Goal: Task Accomplishment & Management: Use online tool/utility

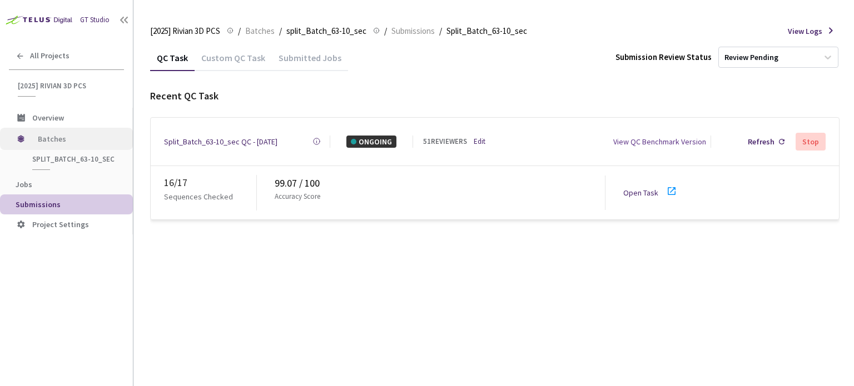
click at [51, 138] on span "Batches" at bounding box center [76, 139] width 76 height 22
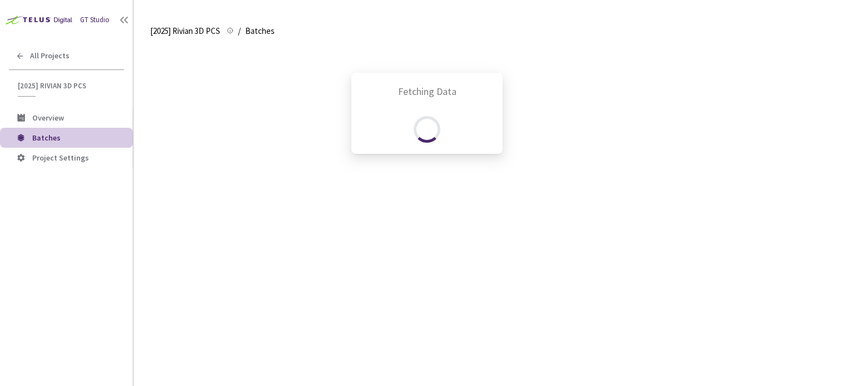
scroll to position [294, 0]
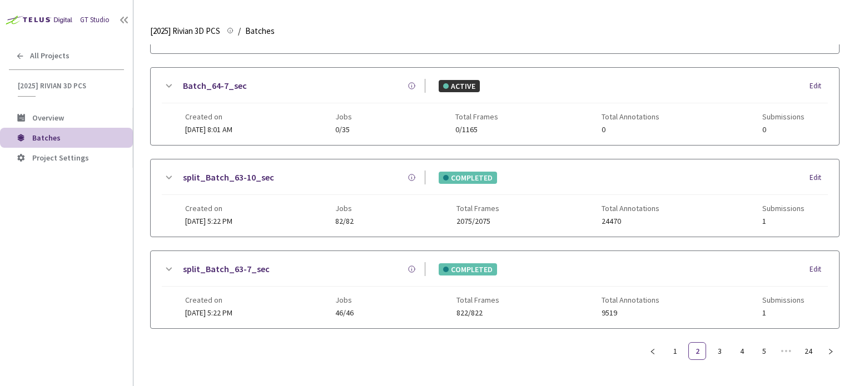
click at [247, 262] on link "split_Batch_63-7_sec" at bounding box center [226, 269] width 87 height 14
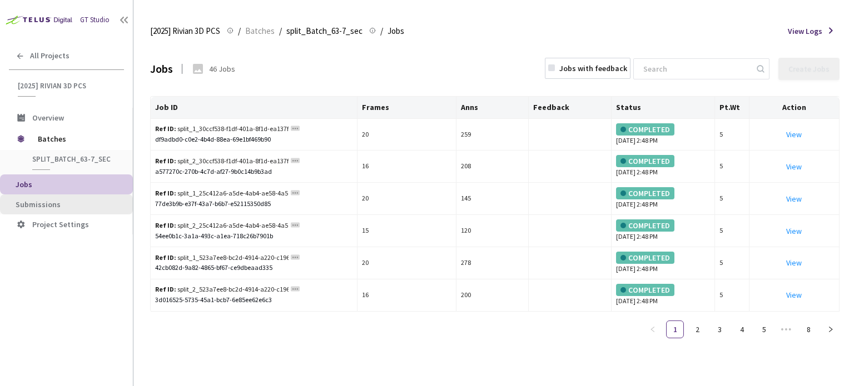
click at [101, 197] on li "Submissions" at bounding box center [66, 205] width 133 height 20
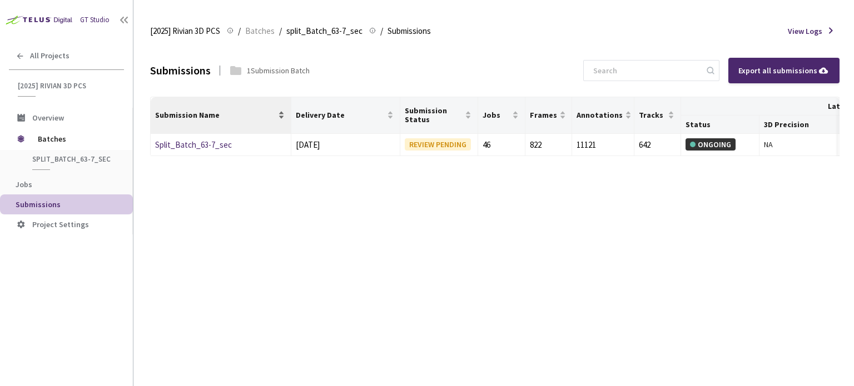
click at [170, 121] on div "Submission Name" at bounding box center [220, 114] width 131 height 11
click at [183, 141] on link "Split_Batch_63-7_sec" at bounding box center [193, 145] width 77 height 11
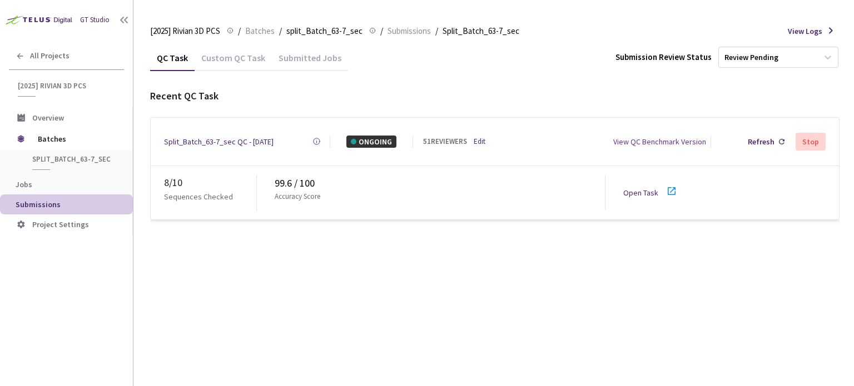
click at [482, 136] on link "Edit" at bounding box center [480, 141] width 12 height 11
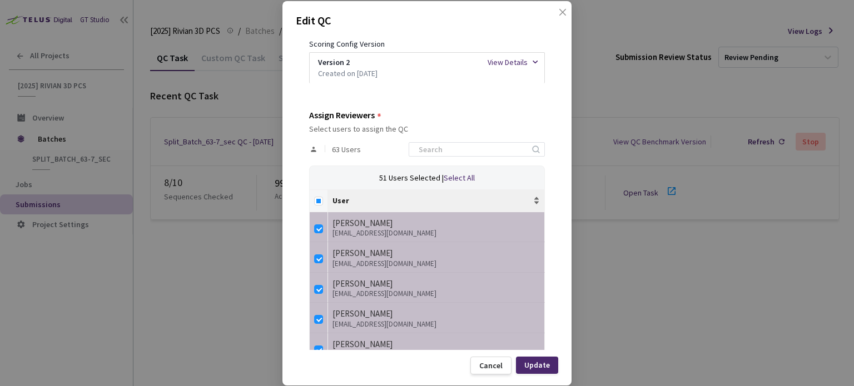
scroll to position [222, 0]
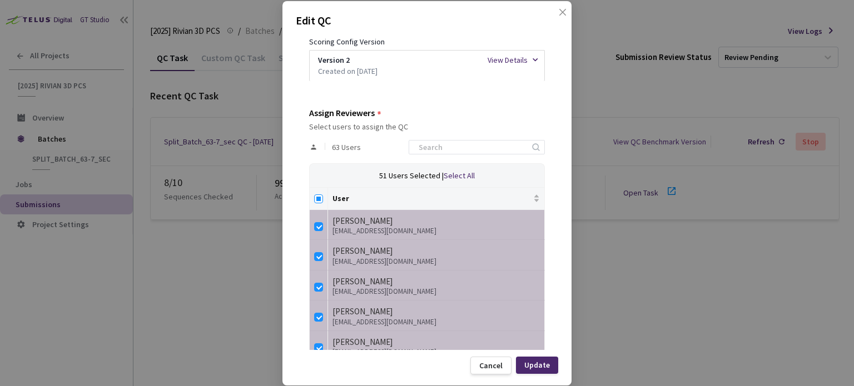
click at [322, 198] on input "Select all" at bounding box center [318, 199] width 9 height 9
checkbox input "true"
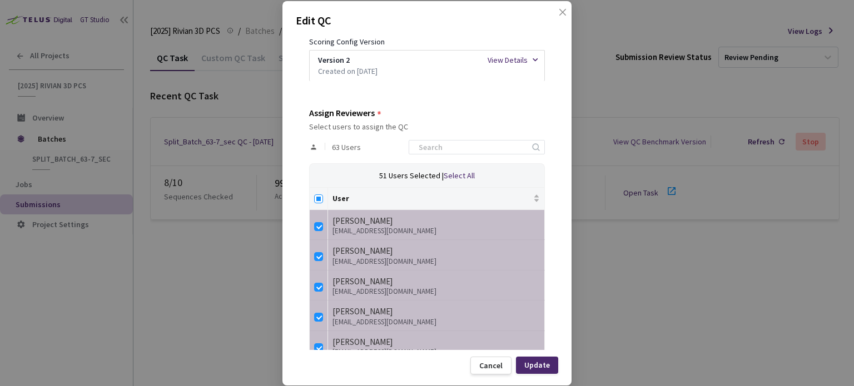
checkbox input "true"
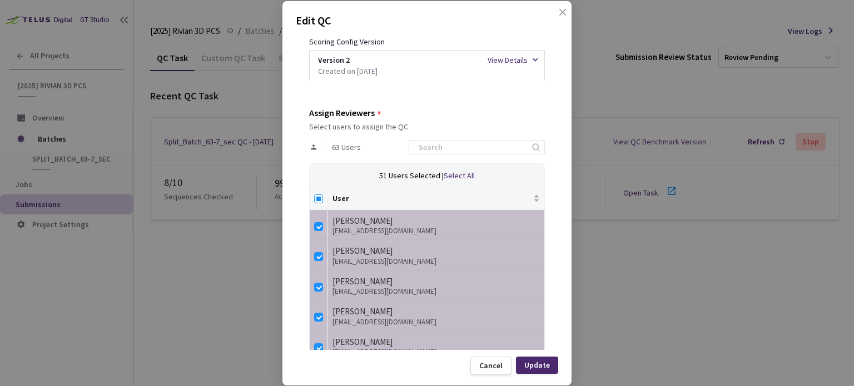
checkbox input "true"
click at [319, 198] on input "Select all" at bounding box center [318, 199] width 9 height 9
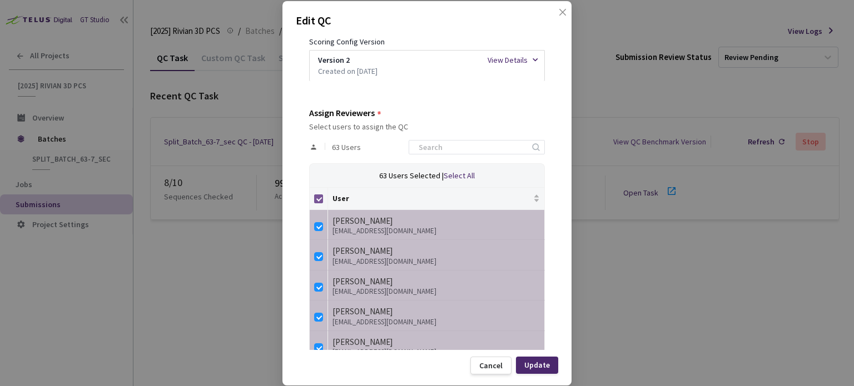
checkbox input "false"
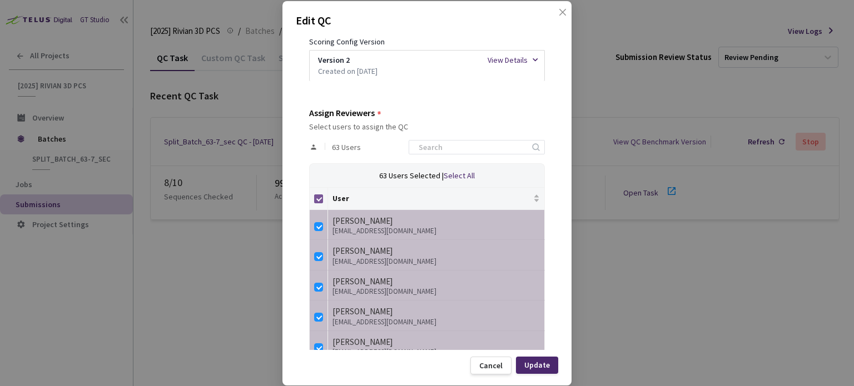
checkbox input "false"
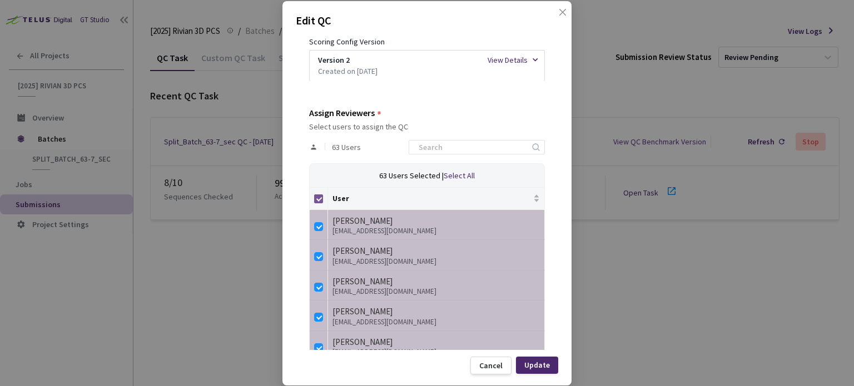
checkbox input "false"
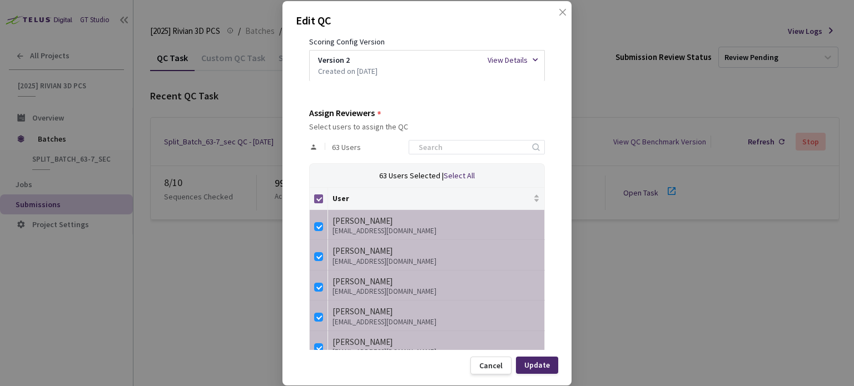
checkbox input "false"
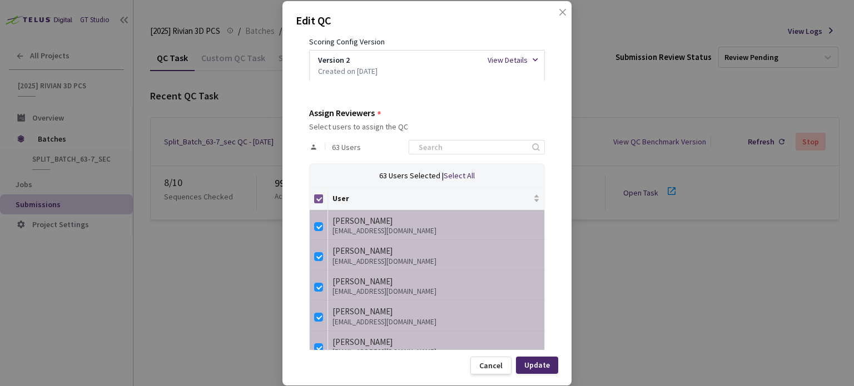
checkbox input "false"
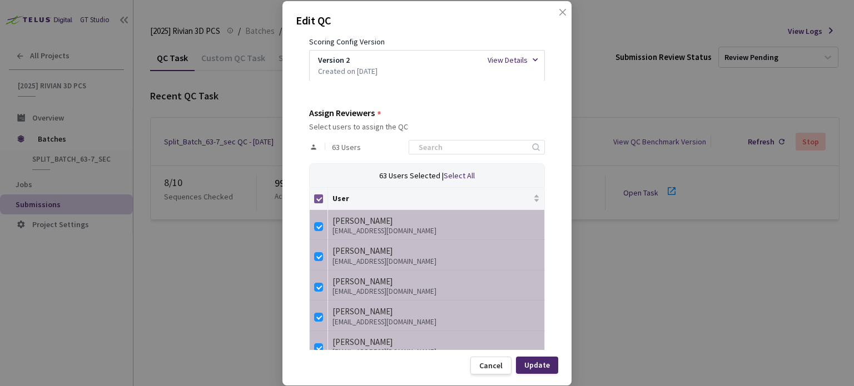
checkbox input "false"
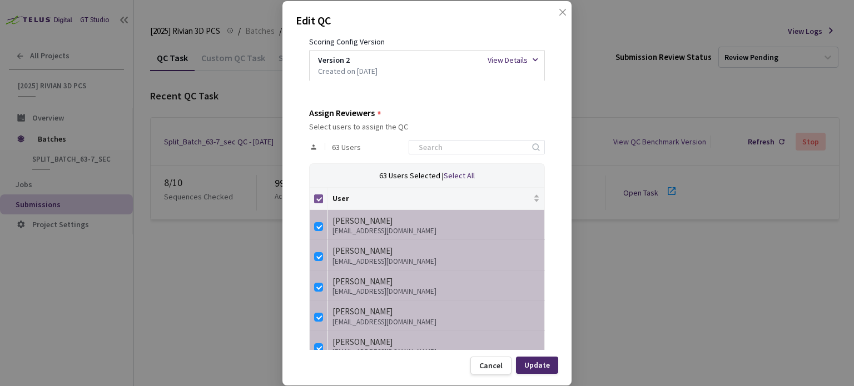
checkbox input "false"
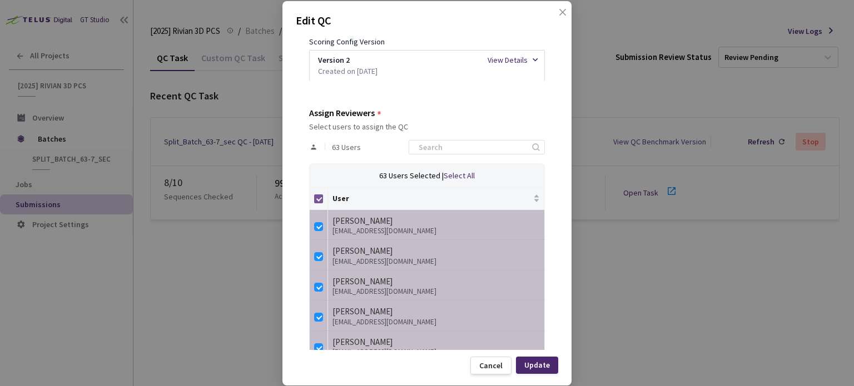
checkbox input "false"
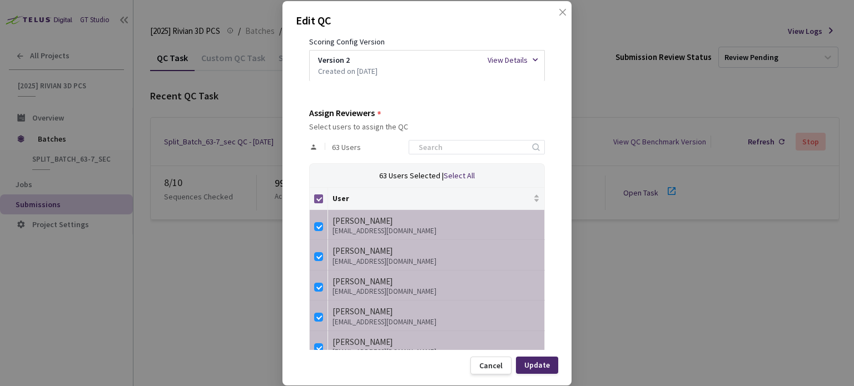
checkbox input "false"
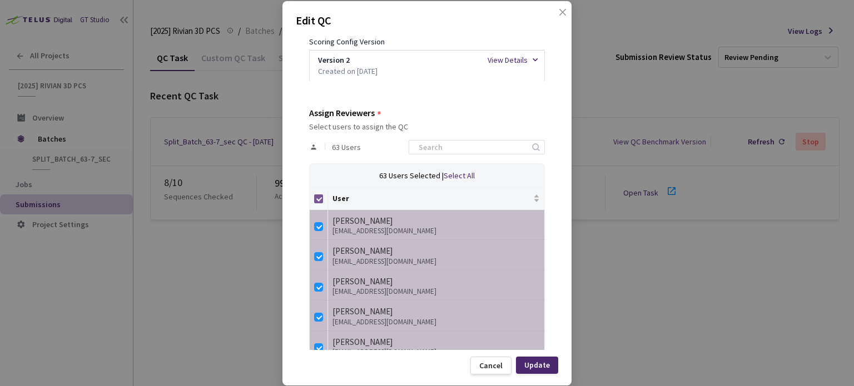
checkbox input "false"
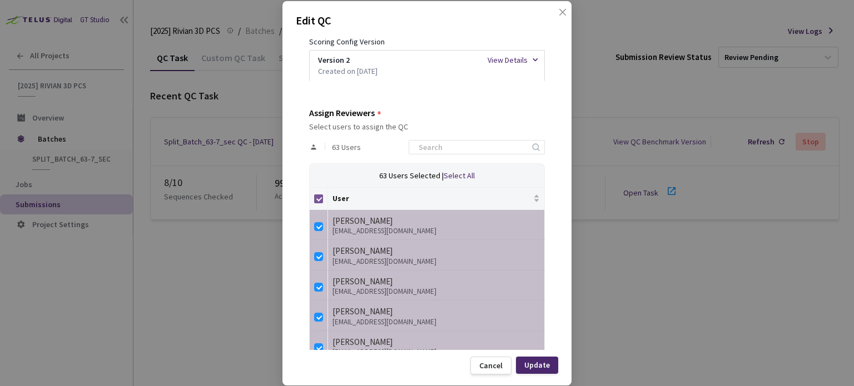
checkbox input "false"
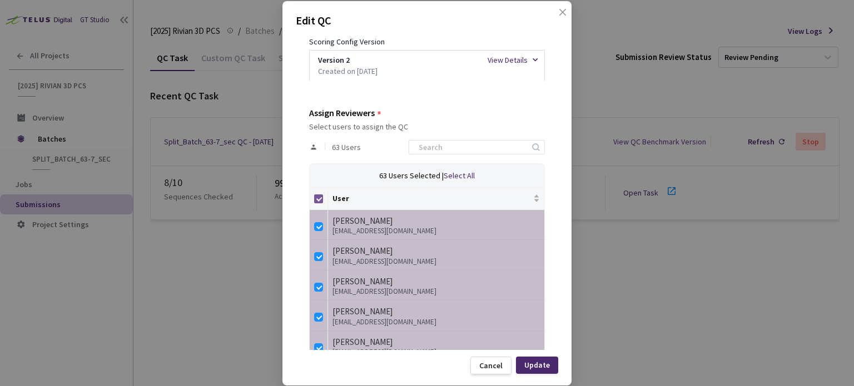
checkbox input "false"
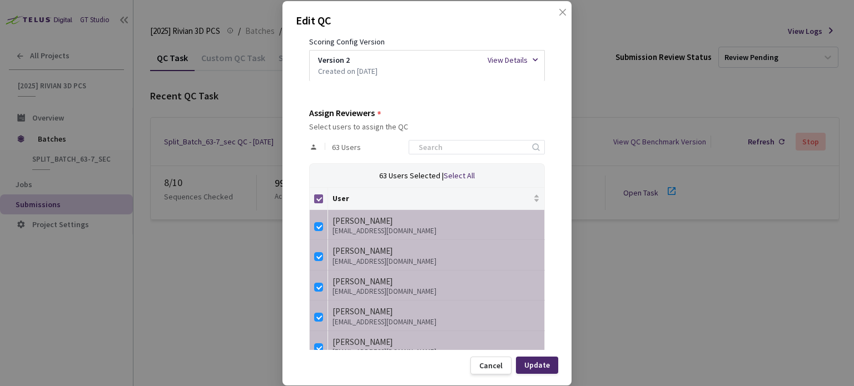
checkbox input "false"
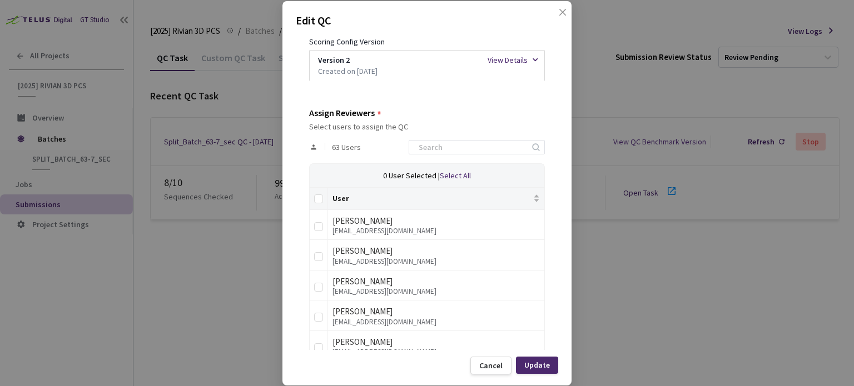
click at [464, 139] on div "63 Users" at bounding box center [427, 147] width 236 height 32
click at [460, 147] on input at bounding box center [471, 147] width 118 height 13
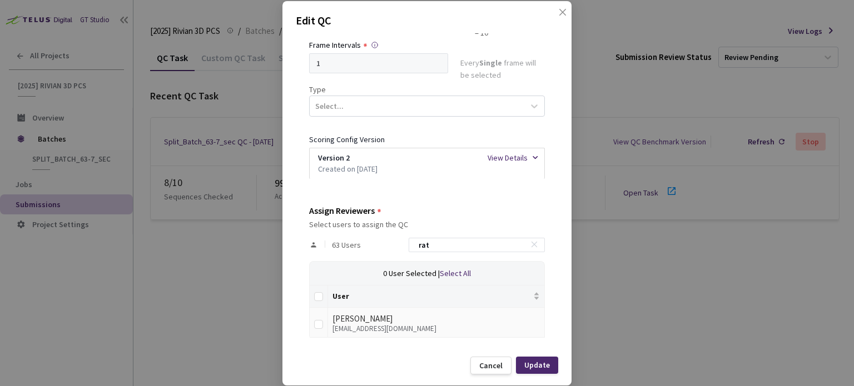
type input "rat"
click at [346, 321] on div "[PERSON_NAME]" at bounding box center [435, 318] width 207 height 13
click at [314, 325] on input "checkbox" at bounding box center [318, 324] width 9 height 9
checkbox input "true"
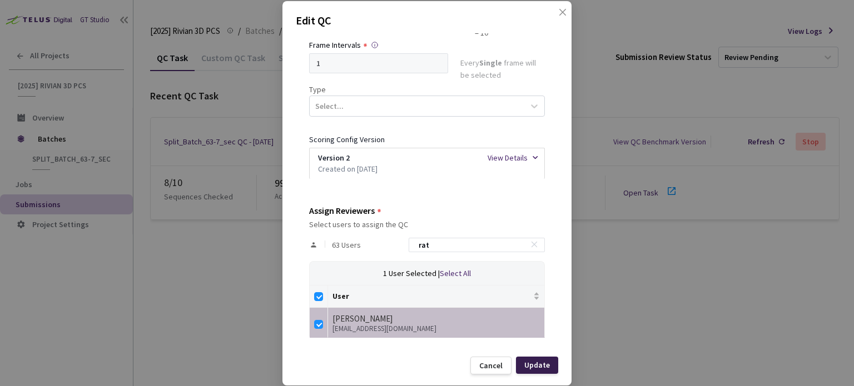
click at [540, 369] on div "Update" at bounding box center [537, 365] width 26 height 9
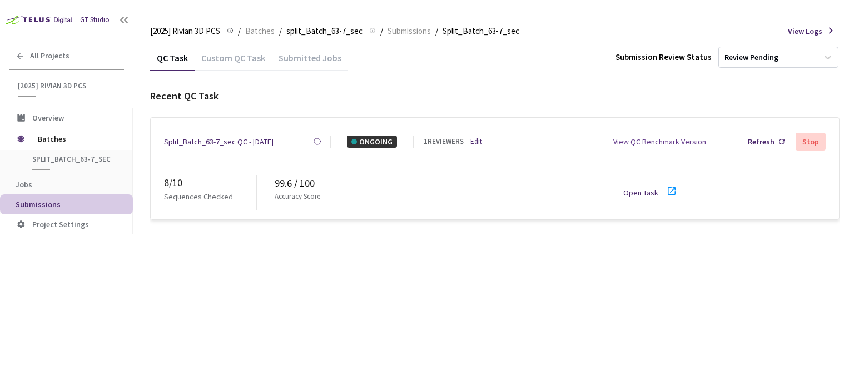
click at [673, 189] on icon at bounding box center [671, 191] width 8 height 8
click at [770, 143] on div "Refresh" at bounding box center [761, 142] width 27 height 12
